Goal: Task Accomplishment & Management: Manage account settings

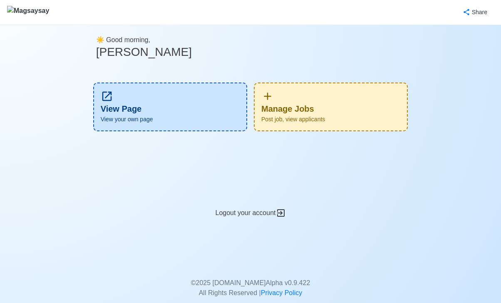
click at [288, 108] on div "Manage Jobs Post job, view applicants" at bounding box center [331, 106] width 154 height 49
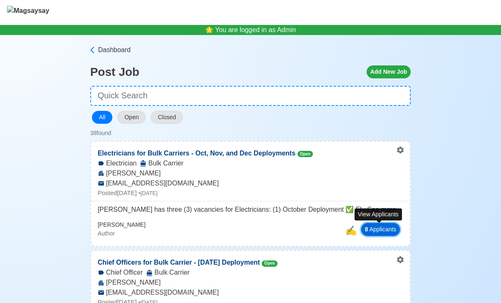
click at [392, 230] on button "8 Applicant s" at bounding box center [380, 229] width 39 height 13
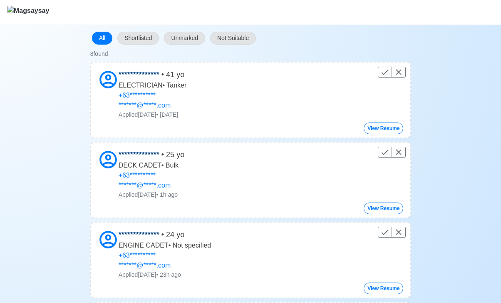
scroll to position [93, 0]
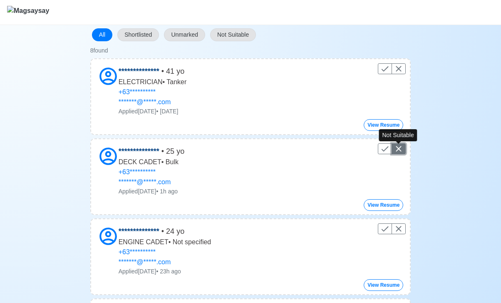
click at [398, 149] on icon "Control" at bounding box center [398, 148] width 5 height 5
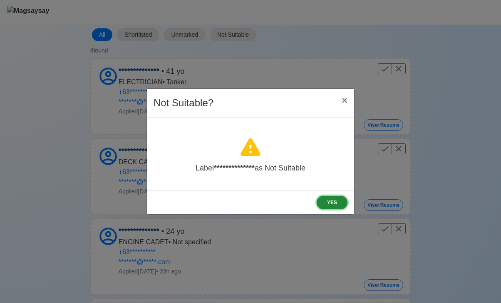
click at [328, 204] on button "YES" at bounding box center [332, 202] width 31 height 13
click at [330, 202] on button "YES" at bounding box center [332, 202] width 31 height 13
click at [345, 100] on span "×" at bounding box center [345, 99] width 6 height 11
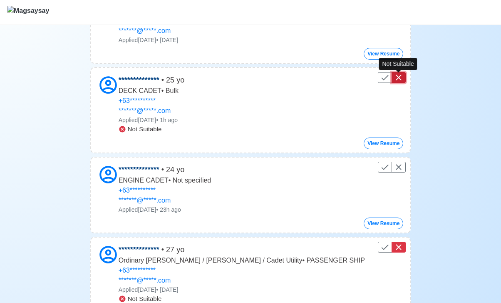
scroll to position [165, 0]
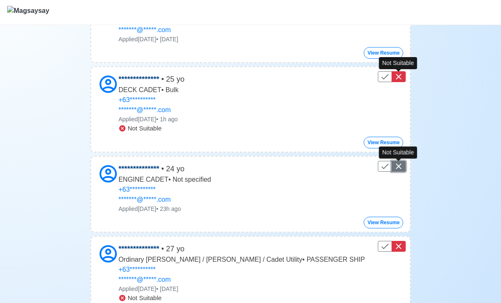
click at [400, 165] on icon "Control" at bounding box center [398, 165] width 5 height 5
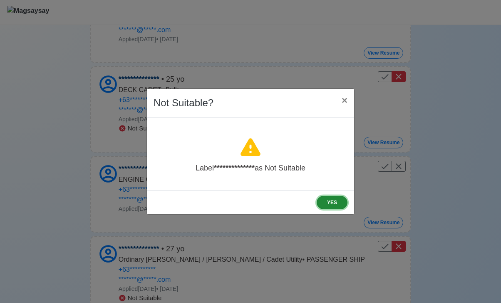
click at [331, 202] on button "YES" at bounding box center [332, 202] width 31 height 13
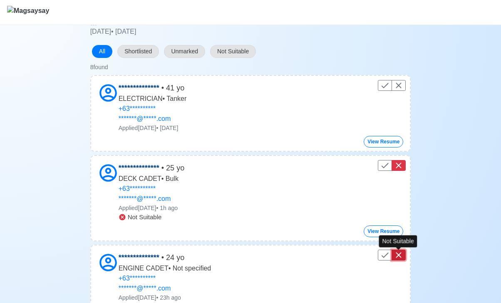
scroll to position [0, 0]
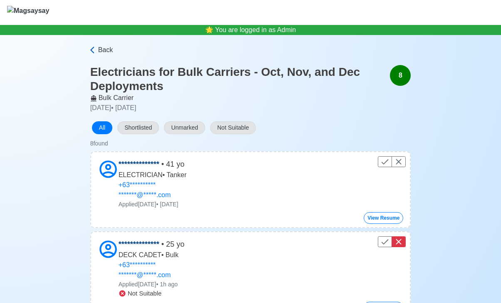
click at [102, 49] on span "Back" at bounding box center [105, 50] width 15 height 10
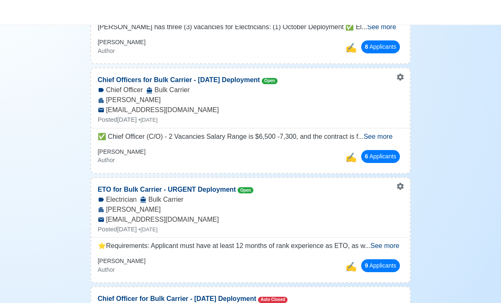
scroll to position [183, 0]
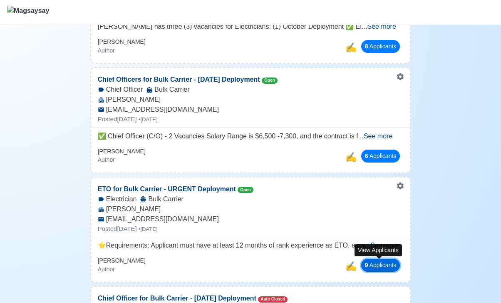
click at [365, 262] on span "9" at bounding box center [366, 264] width 3 height 7
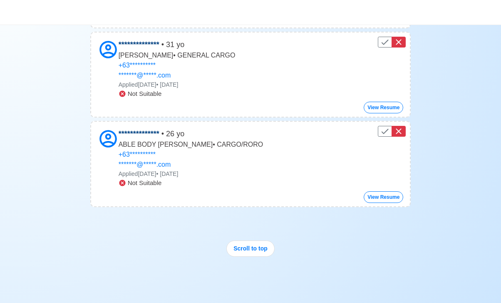
scroll to position [722, 0]
